Goal: Task Accomplishment & Management: Use online tool/utility

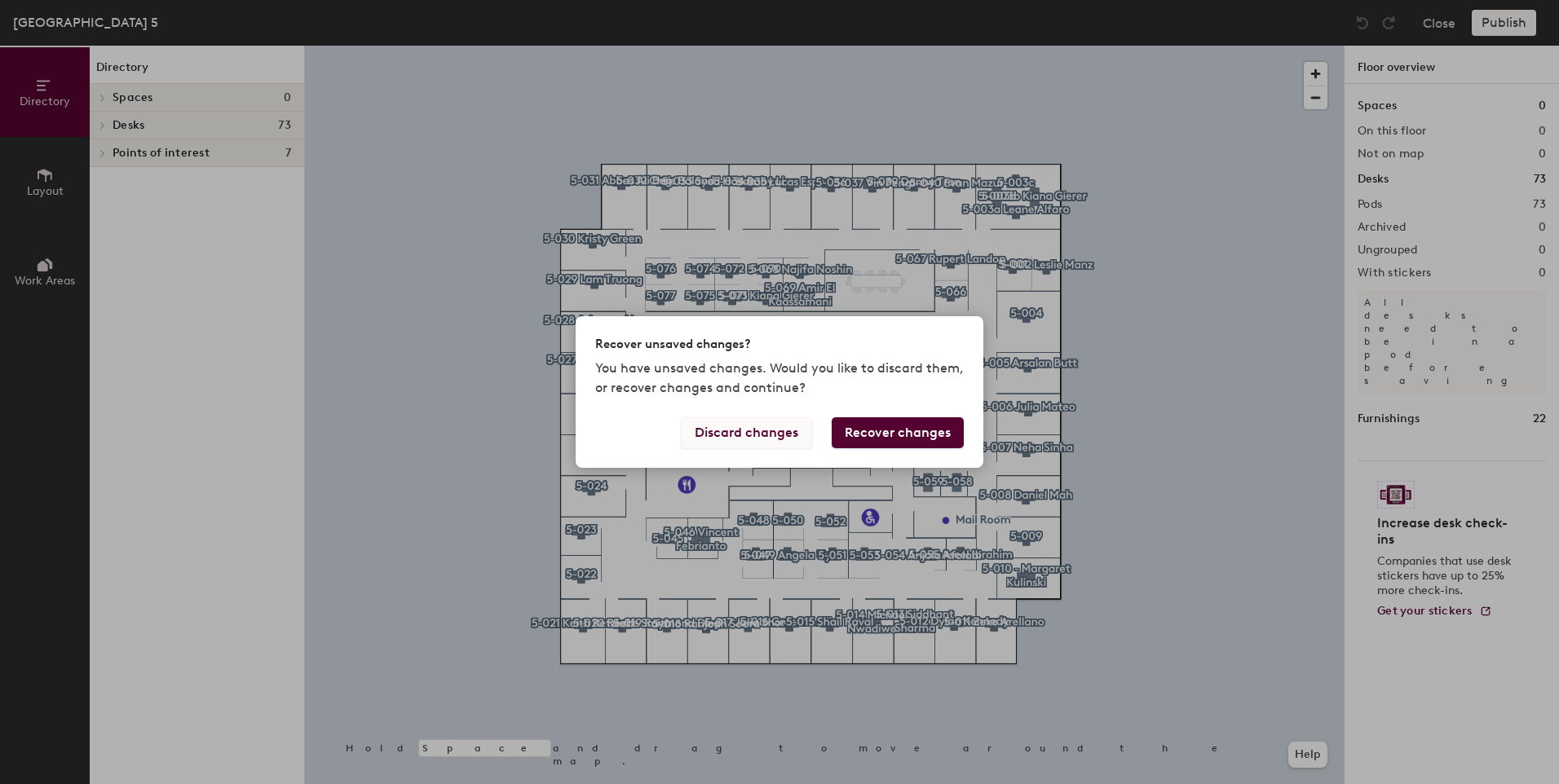
click at [761, 435] on button "Discard changes" at bounding box center [747, 433] width 132 height 31
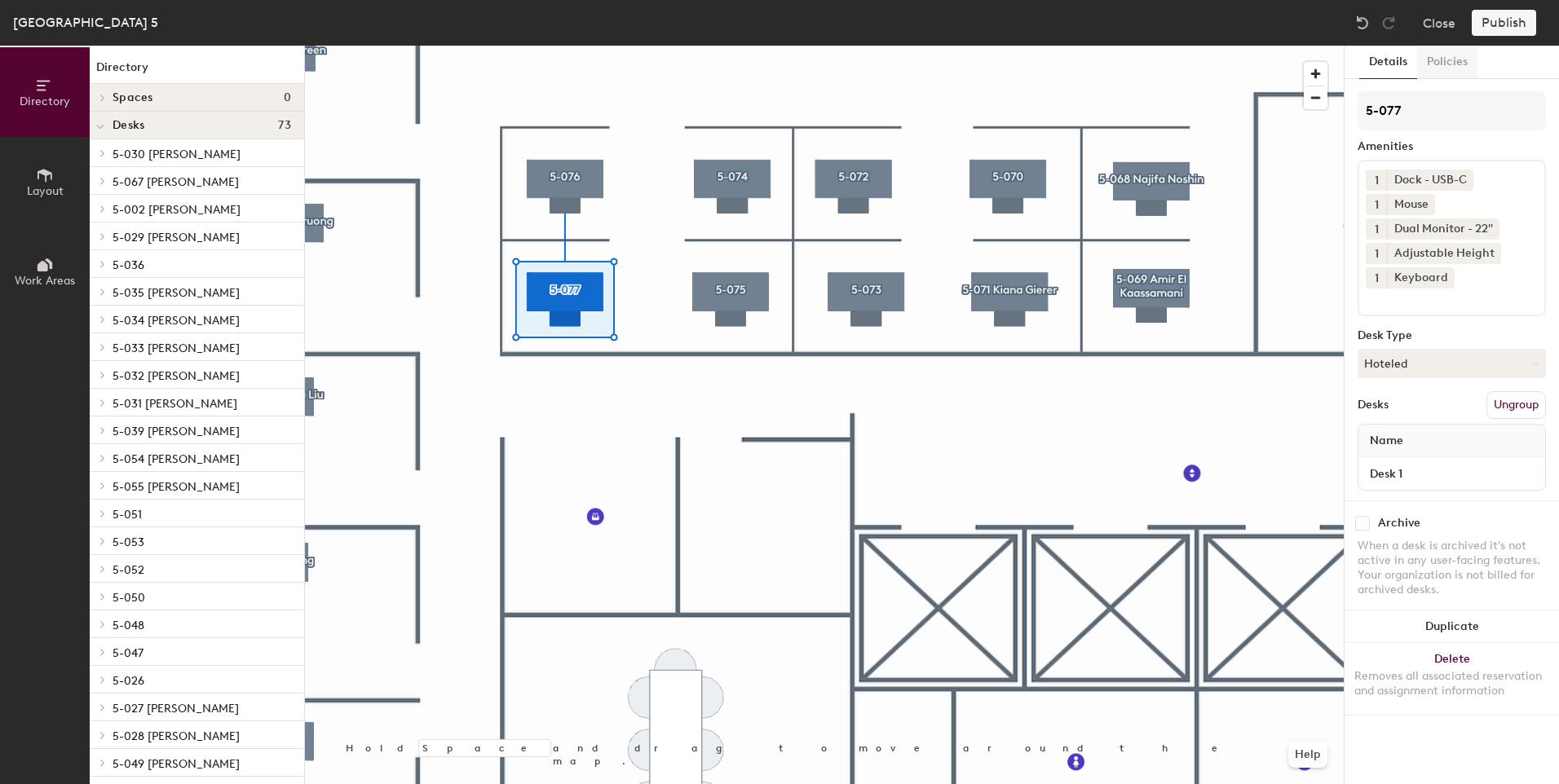
click at [1439, 64] on button "Policies" at bounding box center [1447, 62] width 60 height 34
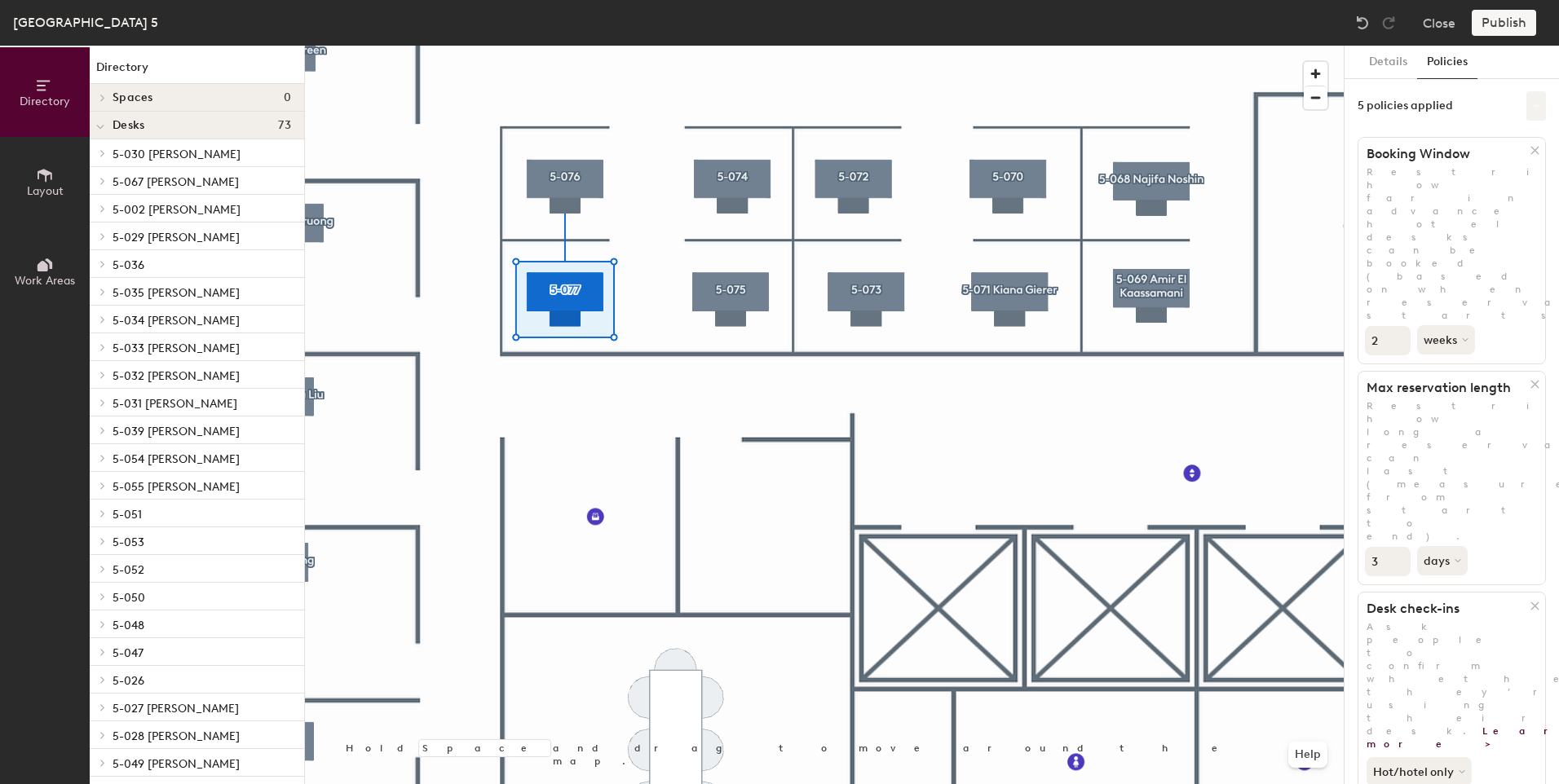
click at [1532, 107] on icon at bounding box center [1536, 105] width 8 height 8
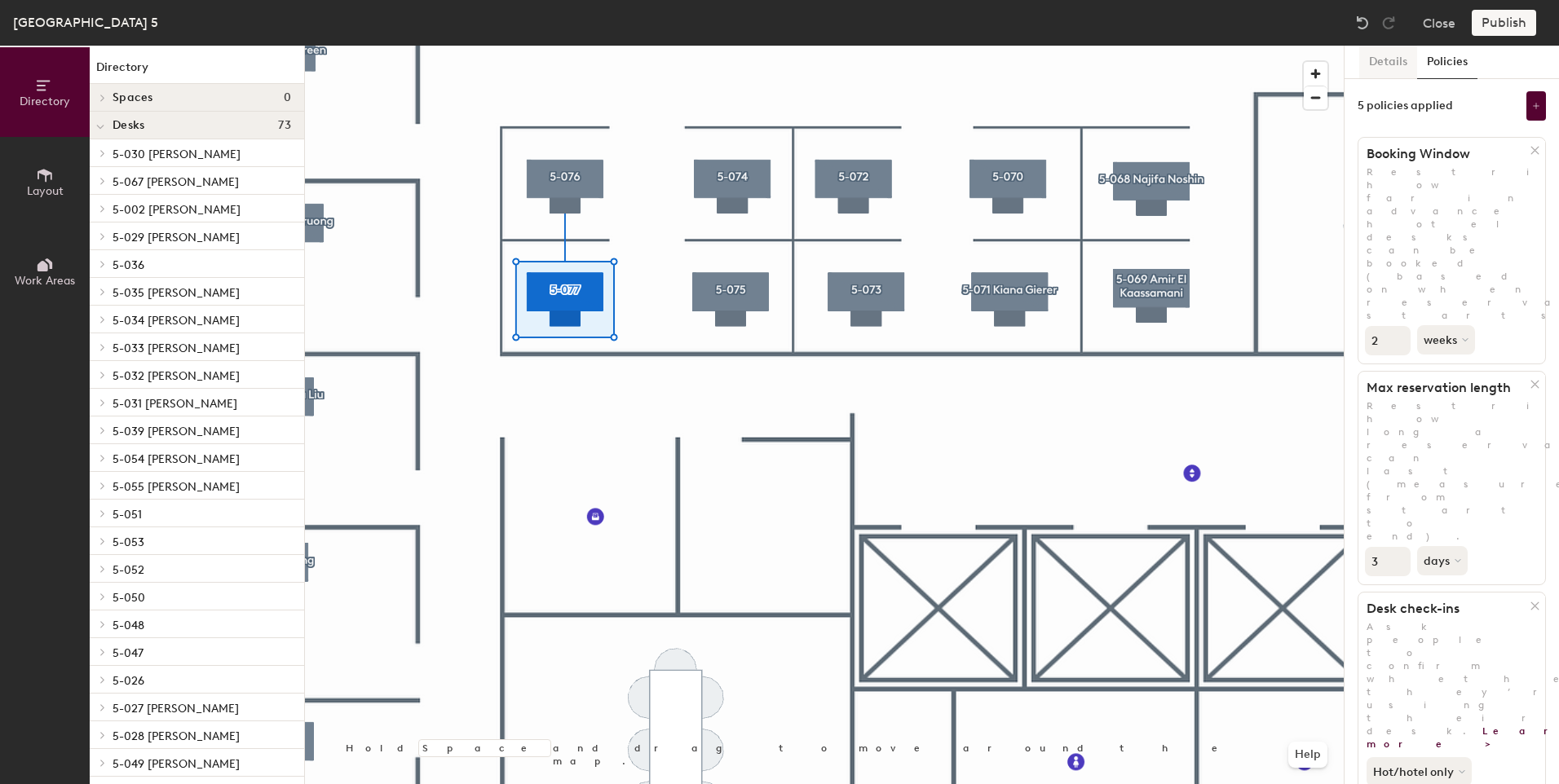
click at [1388, 58] on button "Details" at bounding box center [1388, 62] width 58 height 34
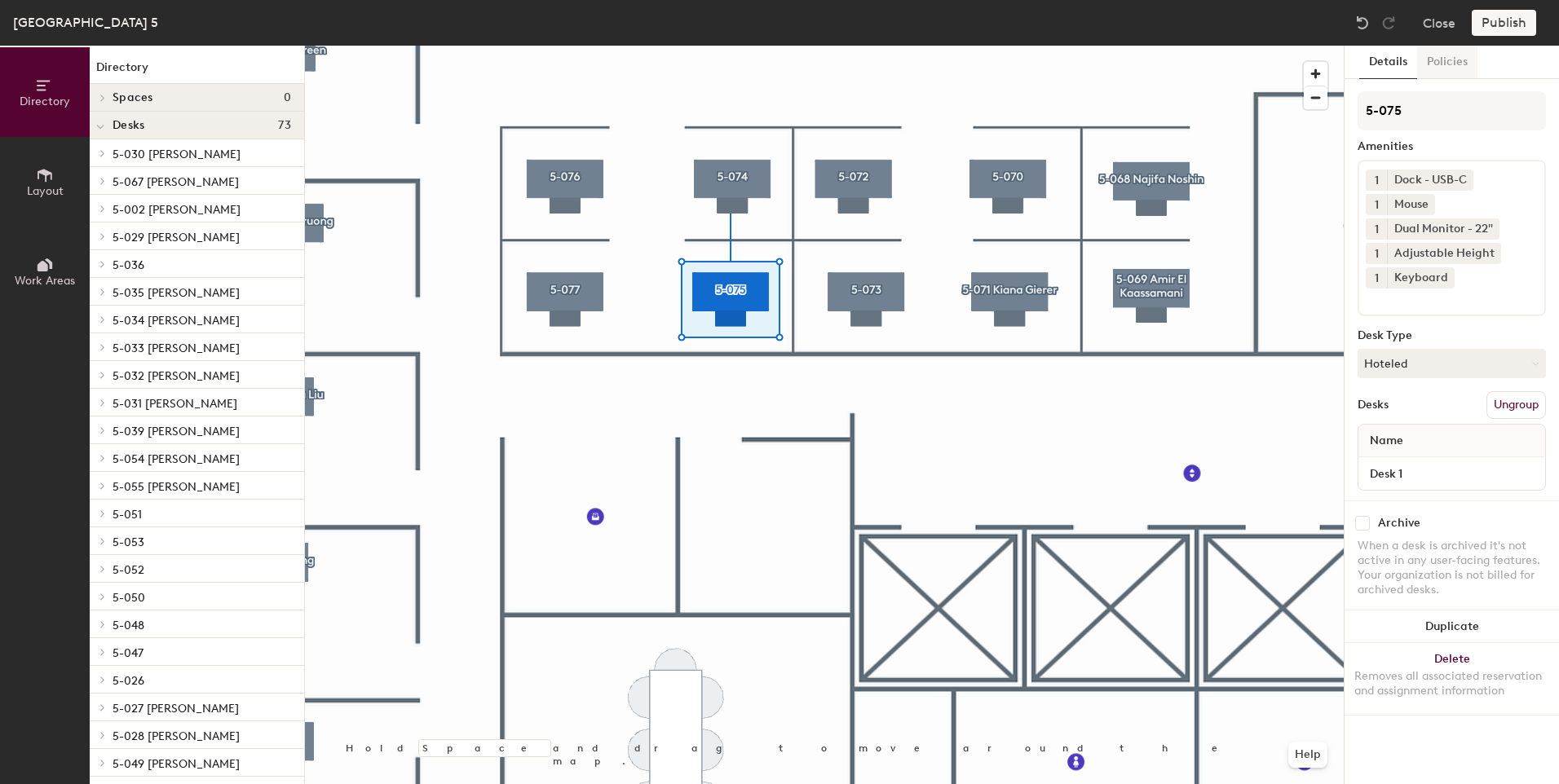
click at [1457, 62] on button "Policies" at bounding box center [1447, 62] width 60 height 34
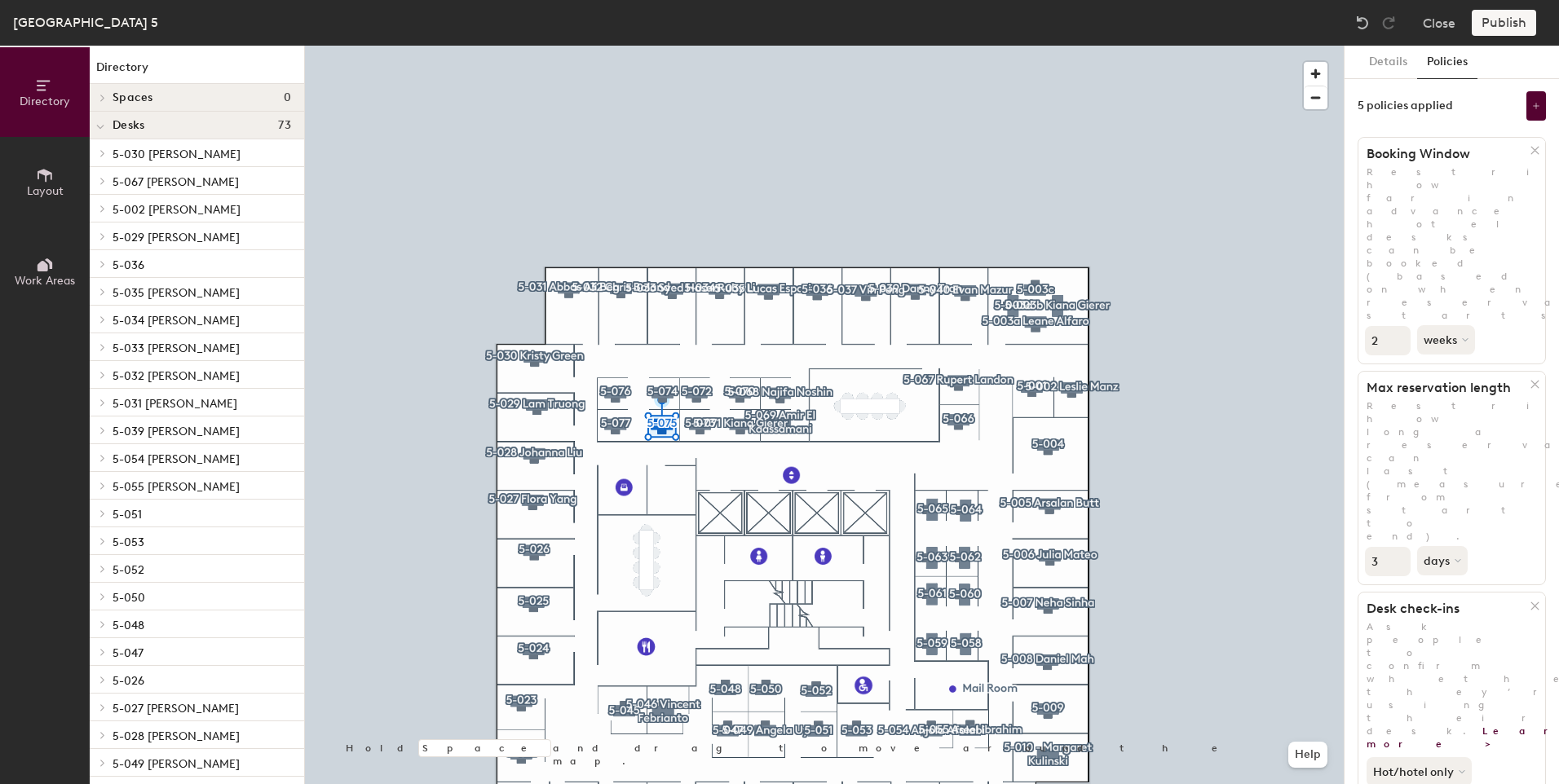
click at [512, 45] on div at bounding box center [824, 45] width 1039 height 0
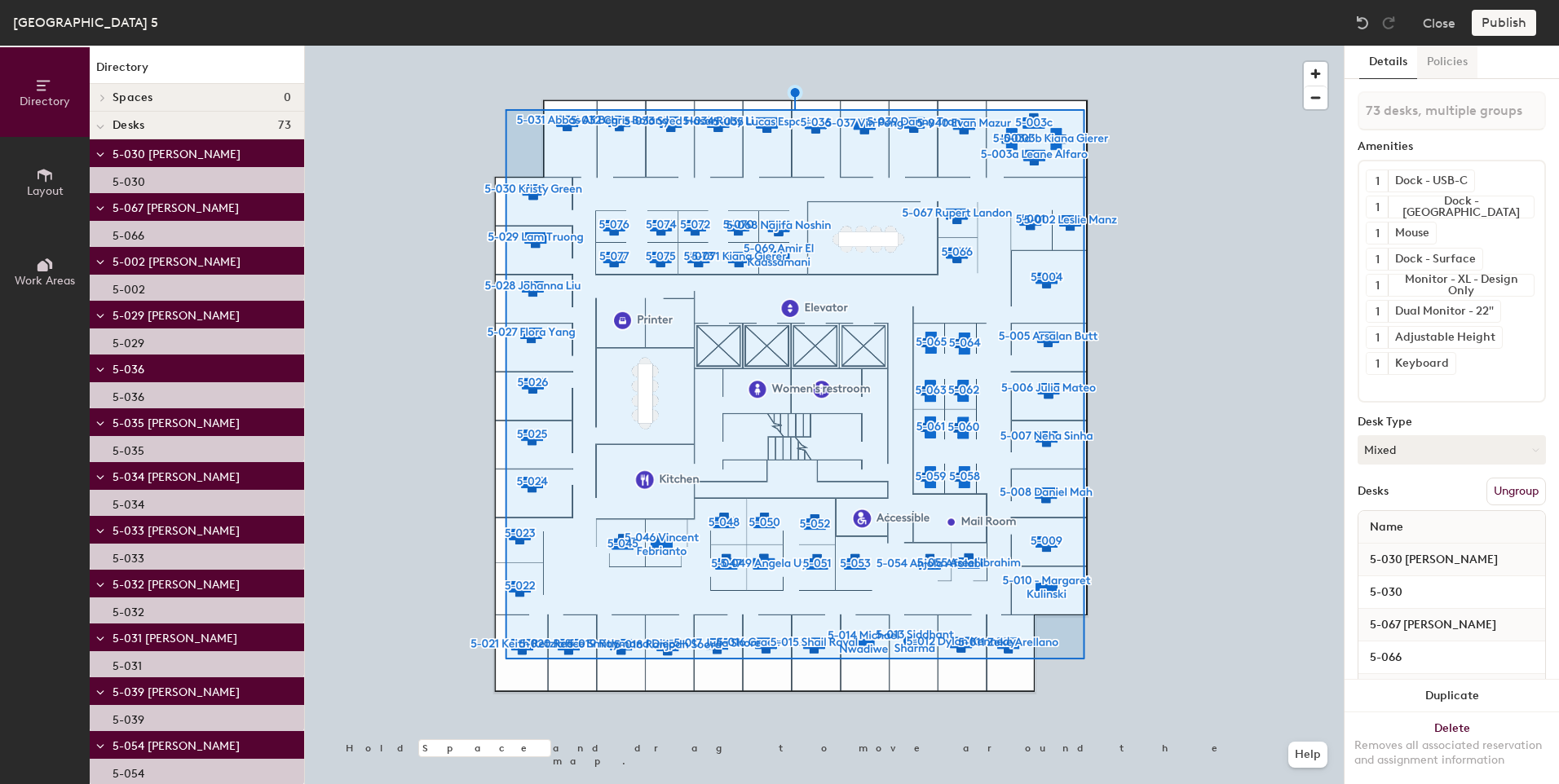
click at [1446, 66] on button "Policies" at bounding box center [1447, 62] width 60 height 34
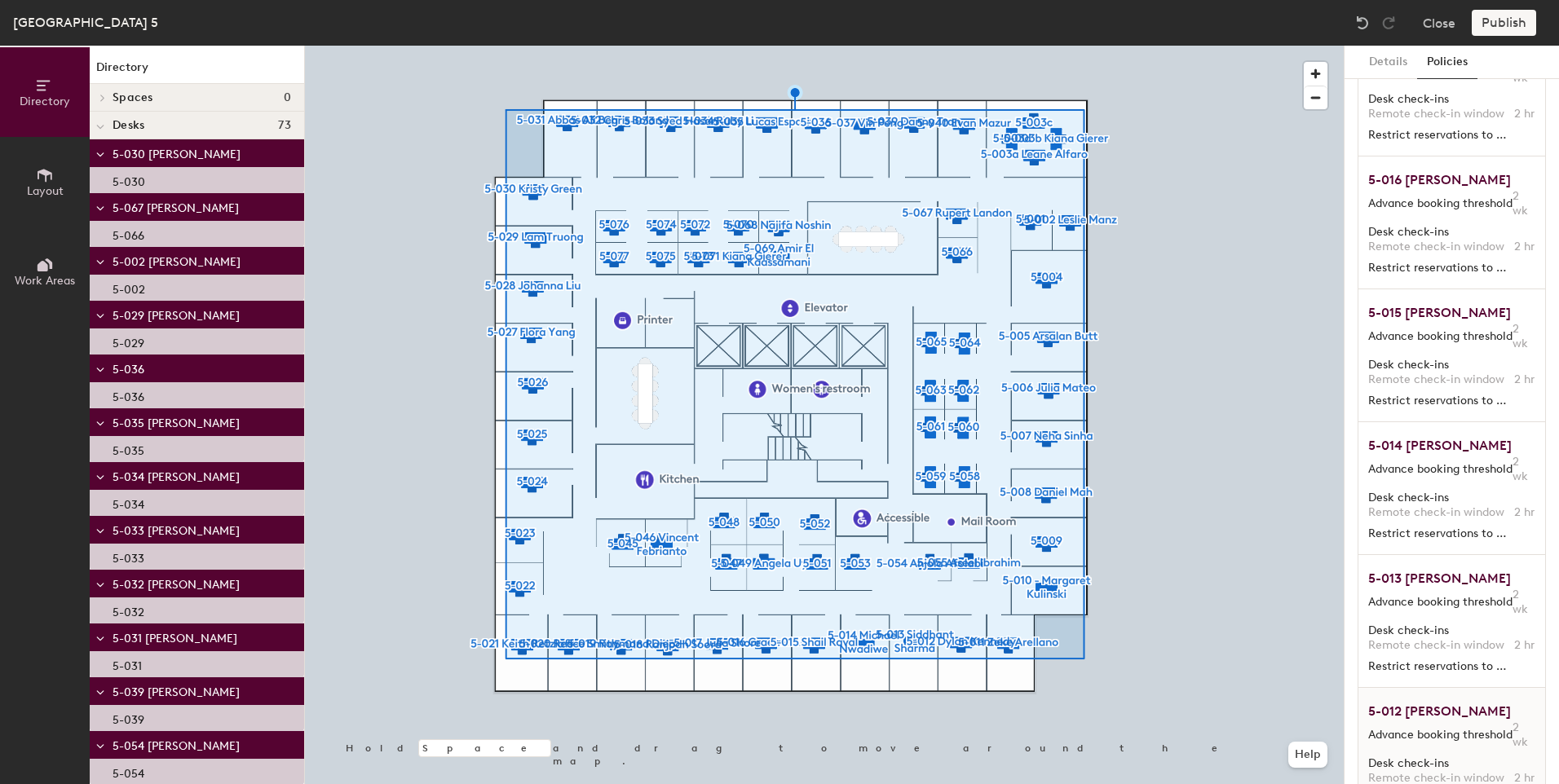
scroll to position [5122, 0]
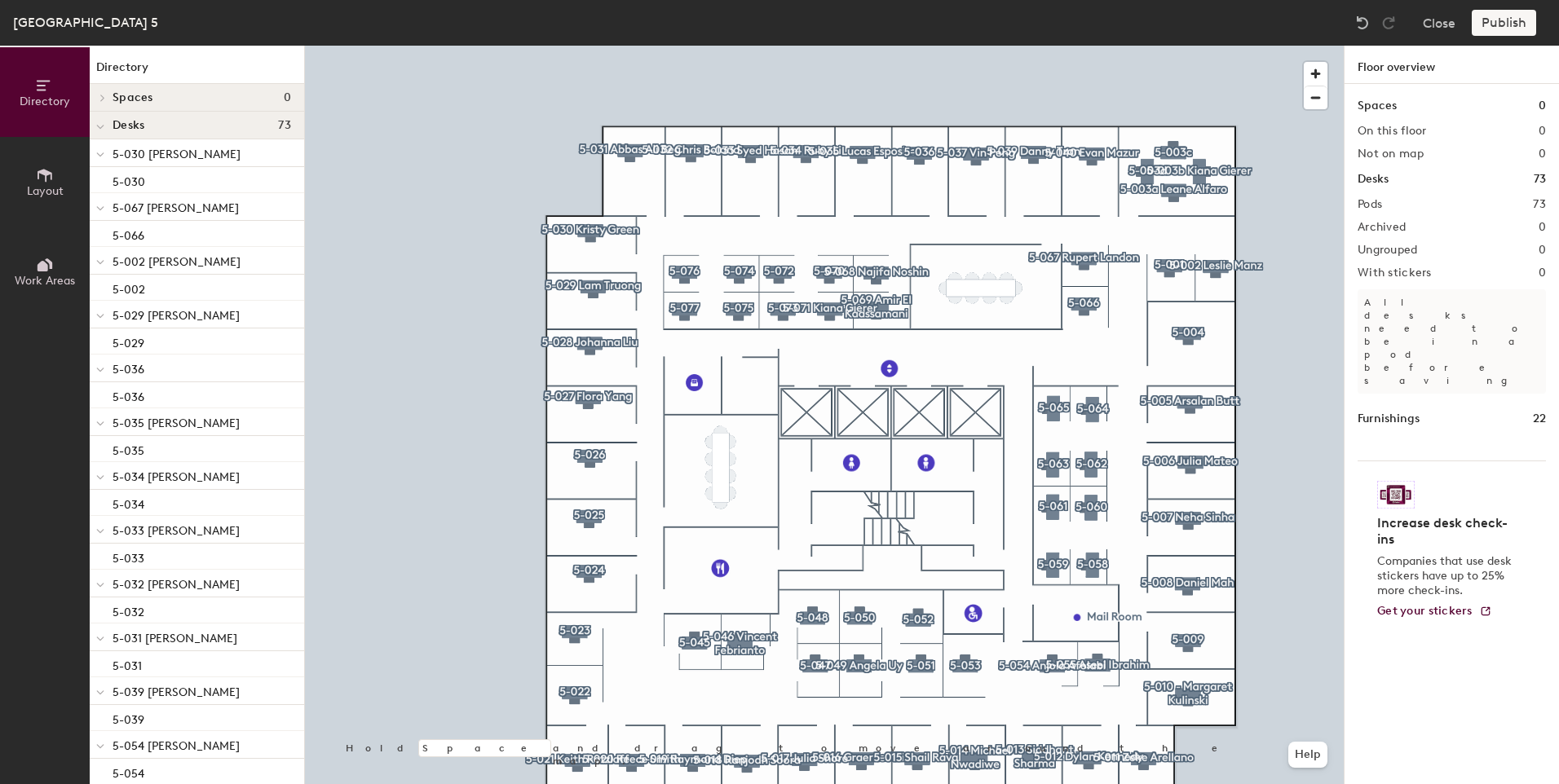
click at [1508, 28] on div "Publish" at bounding box center [1509, 22] width 74 height 26
click at [1501, 24] on div "Publish" at bounding box center [1509, 22] width 74 height 26
click at [1497, 17] on div "Publish" at bounding box center [1509, 22] width 74 height 26
click at [1514, 23] on div "Publish" at bounding box center [1509, 22] width 74 height 26
click at [1436, 23] on button "Close" at bounding box center [1439, 22] width 33 height 26
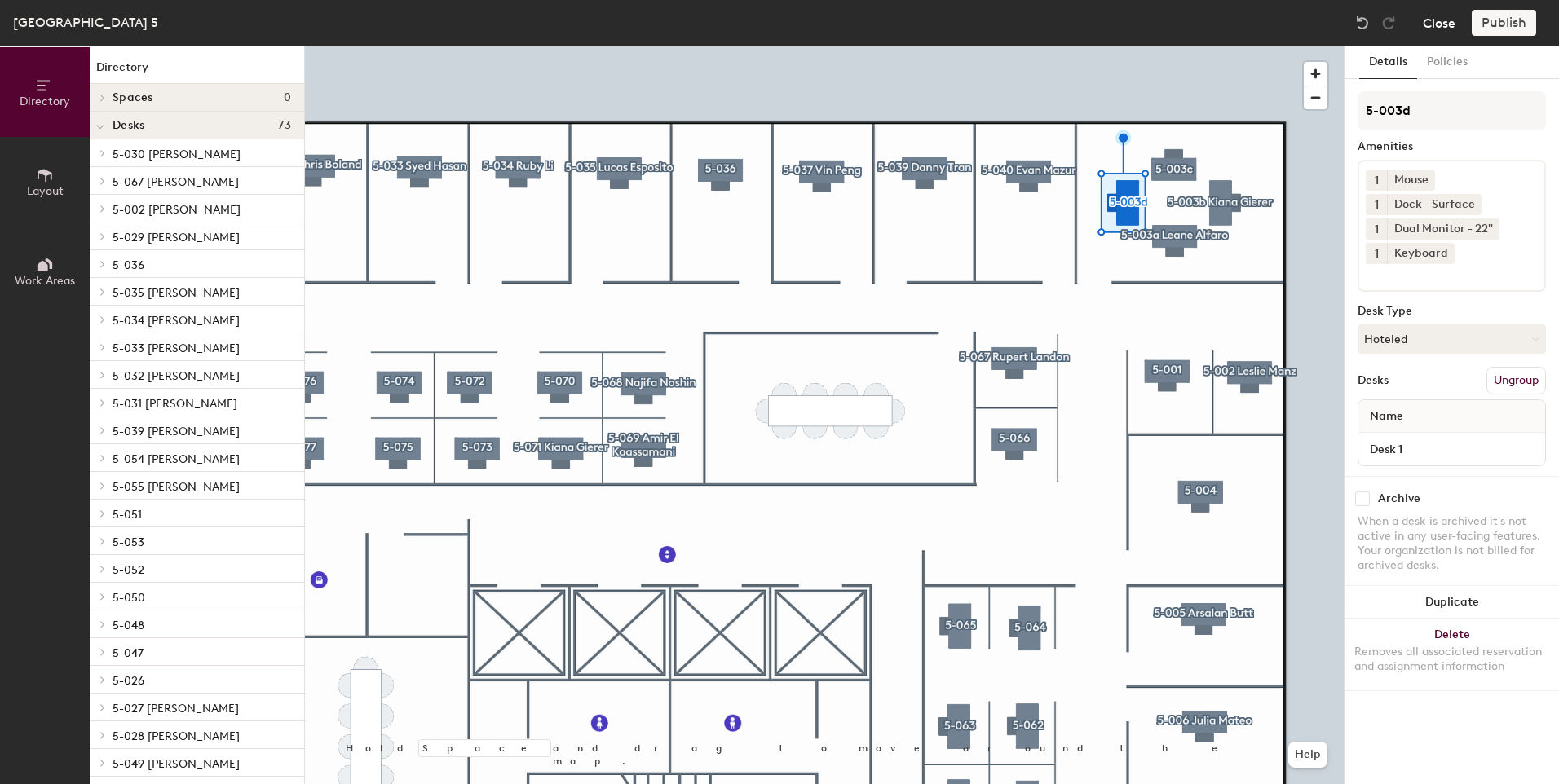
click at [1430, 22] on button "Close" at bounding box center [1439, 22] width 33 height 26
